Goal: Navigation & Orientation: Find specific page/section

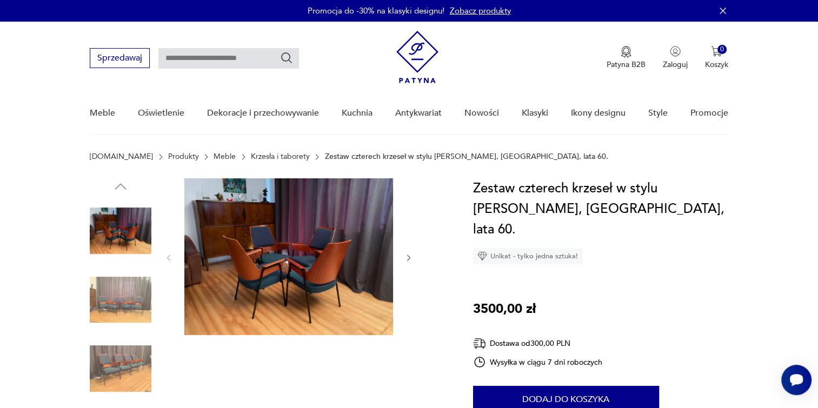
click at [132, 305] on img at bounding box center [121, 300] width 62 height 62
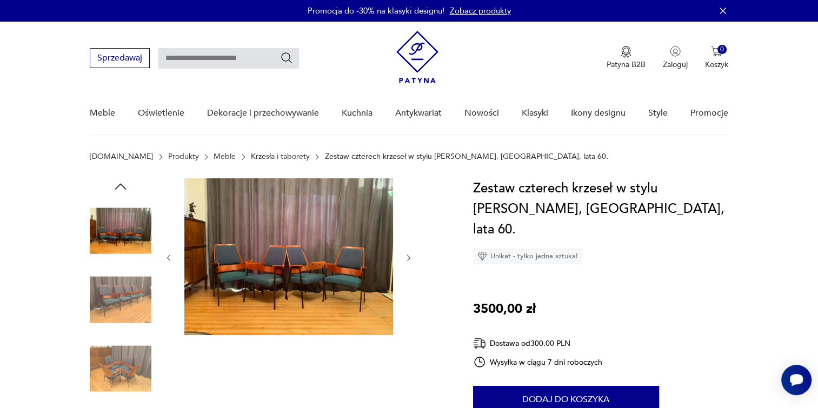
click at [296, 286] on img at bounding box center [288, 257] width 209 height 157
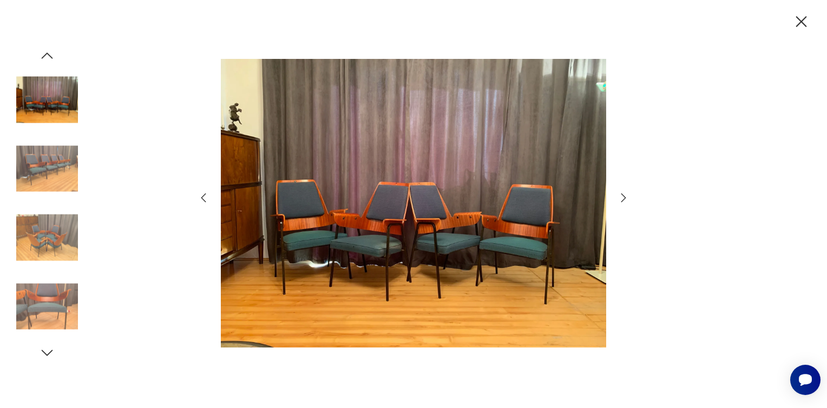
click at [357, 251] on img at bounding box center [413, 203] width 385 height 327
click at [807, 21] on icon "button" at bounding box center [800, 21] width 19 height 19
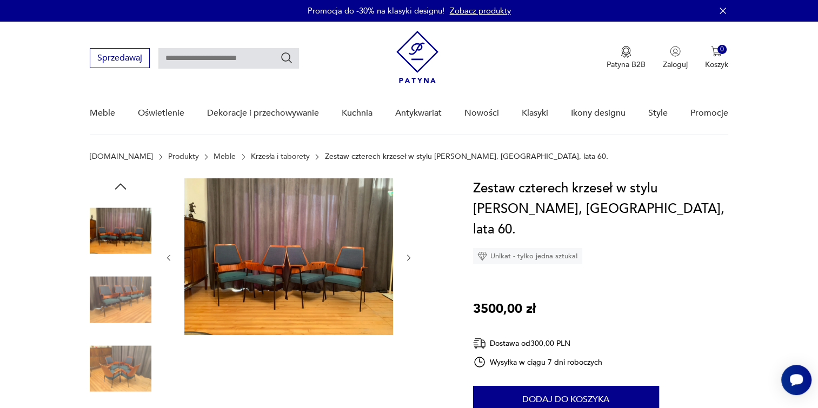
click at [420, 76] on img at bounding box center [418, 57] width 42 height 52
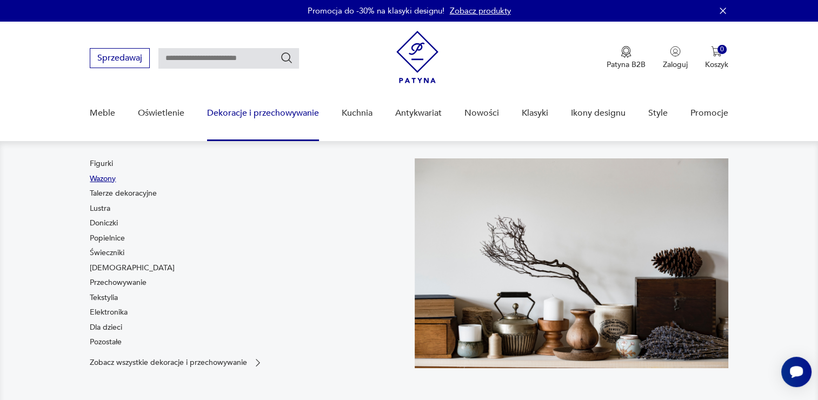
click at [99, 180] on link "Wazony" at bounding box center [103, 179] width 26 height 11
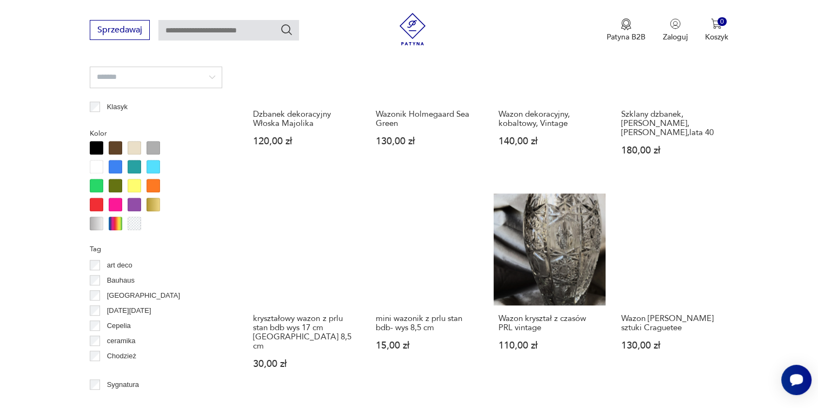
scroll to position [1028, 0]
